Goal: Information Seeking & Learning: Learn about a topic

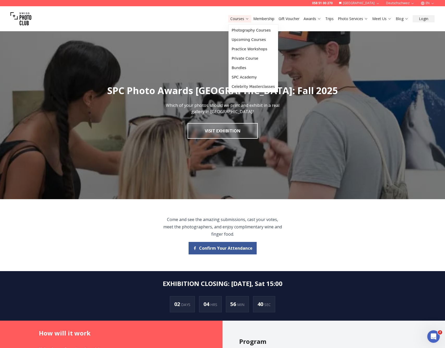
click at [245, 19] on icon at bounding box center [247, 19] width 4 height 4
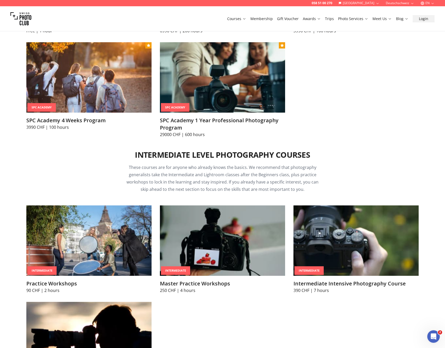
scroll to position [504, 0]
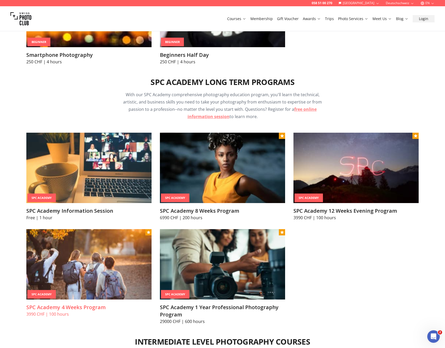
click at [86, 272] on img at bounding box center [88, 264] width 125 height 70
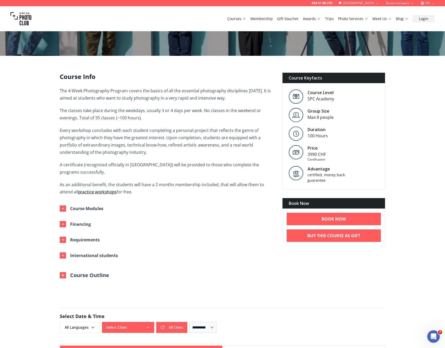
scroll to position [144, 0]
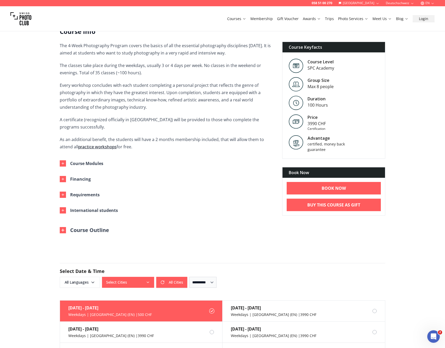
click at [63, 229] on img at bounding box center [63, 230] width 6 height 6
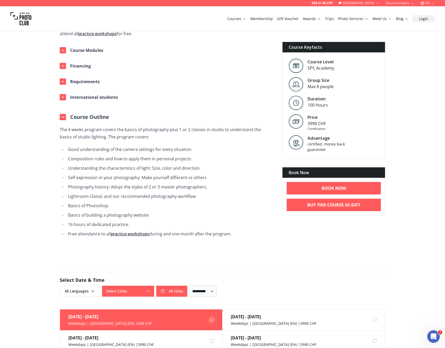
scroll to position [290, 0]
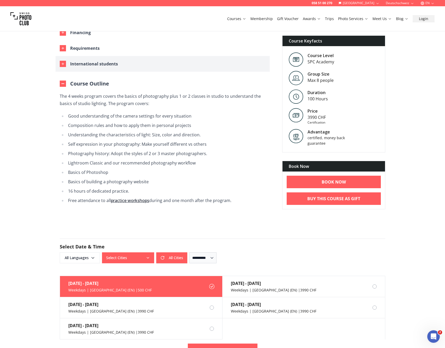
click at [63, 63] on icon "button" at bounding box center [63, 64] width 4 height 4
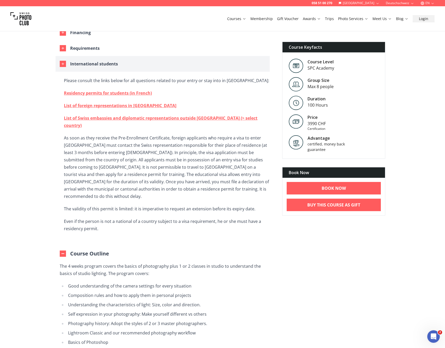
click at [66, 62] on div "button" at bounding box center [63, 64] width 6 height 6
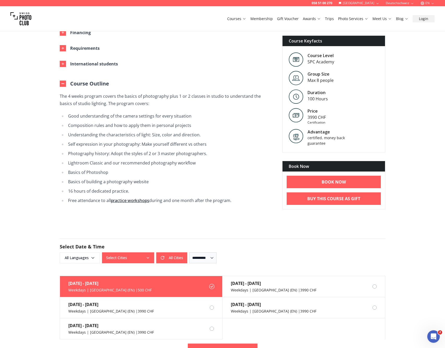
click at [61, 84] on img at bounding box center [63, 84] width 6 height 6
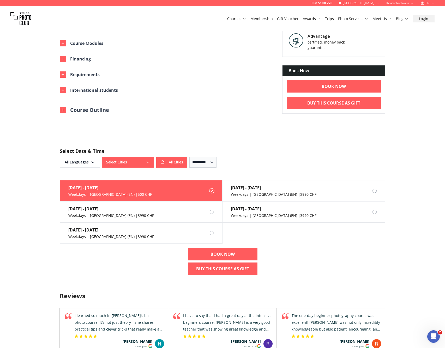
scroll to position [244, 0]
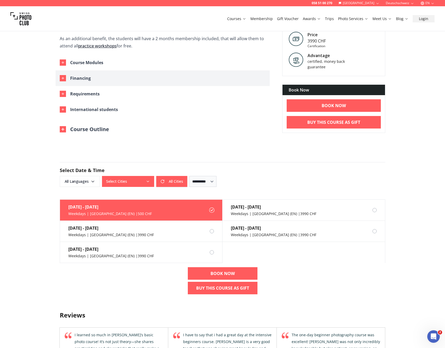
click at [63, 79] on icon "button" at bounding box center [63, 78] width 4 height 4
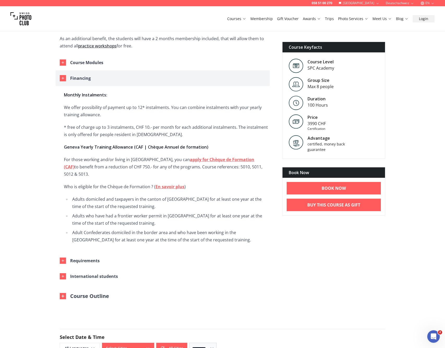
click at [62, 81] on div "button" at bounding box center [63, 78] width 6 height 6
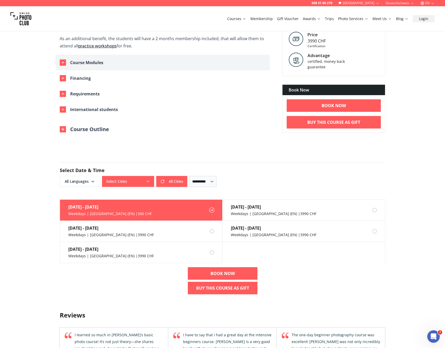
click at [62, 63] on icon "button" at bounding box center [63, 62] width 4 height 4
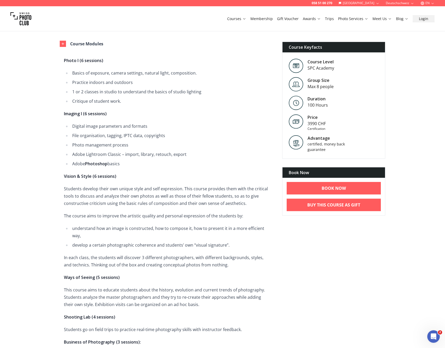
scroll to position [264, 0]
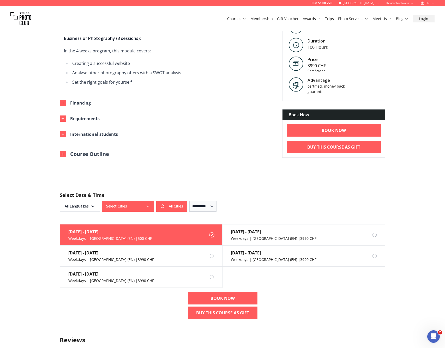
scroll to position [0, 0]
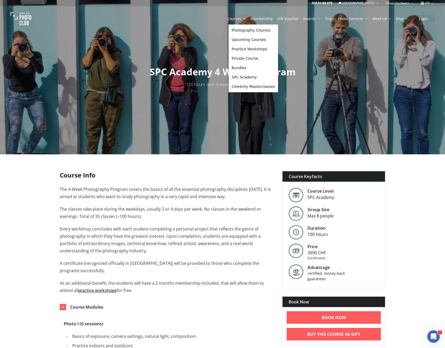
click at [90, 290] on link "practice workshops" at bounding box center [97, 290] width 38 height 6
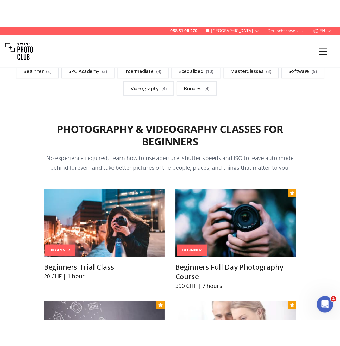
scroll to position [242, 0]
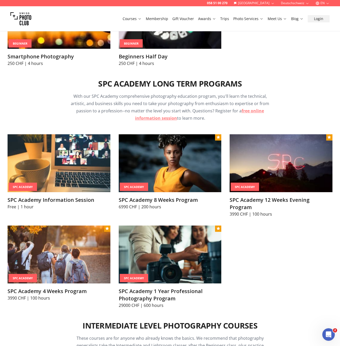
scroll to position [519, 0]
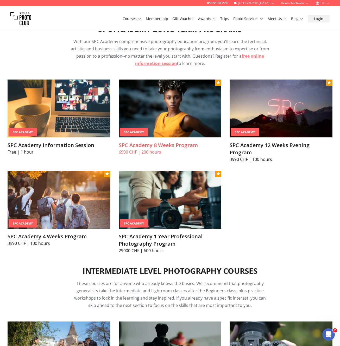
click at [184, 128] on img at bounding box center [170, 108] width 103 height 58
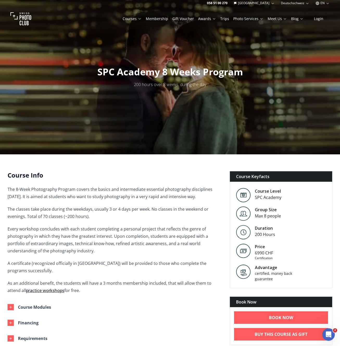
scroll to position [92, 0]
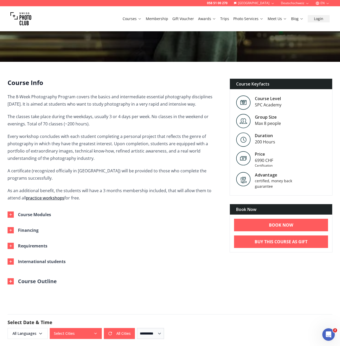
click at [11, 280] on img at bounding box center [11, 281] width 6 height 6
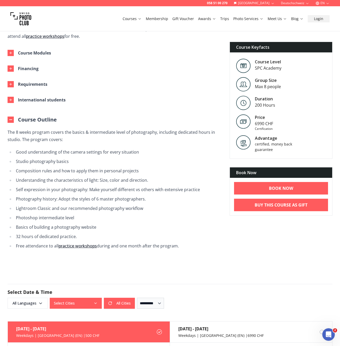
scroll to position [168, 0]
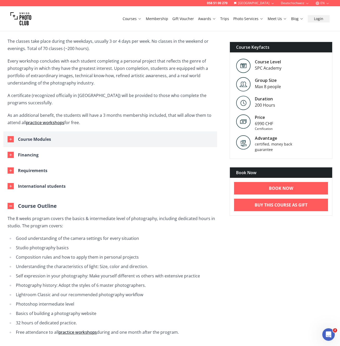
click at [12, 140] on icon "button" at bounding box center [11, 139] width 4 height 4
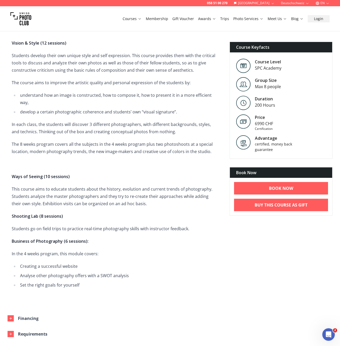
scroll to position [408, 0]
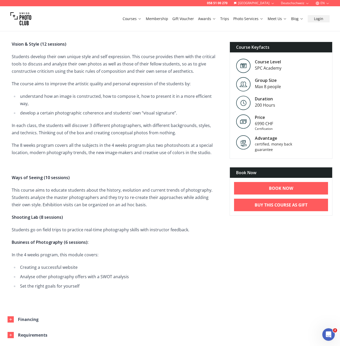
click at [29, 19] on img at bounding box center [20, 18] width 21 height 21
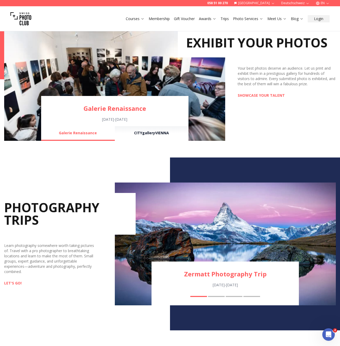
scroll to position [420, 0]
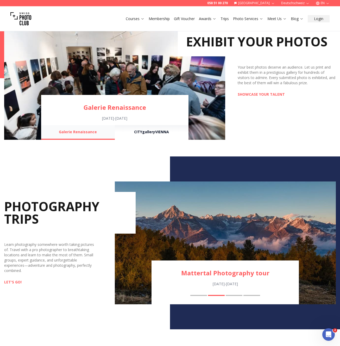
click at [70, 133] on button "Galerie Renaissance" at bounding box center [78, 132] width 74 height 15
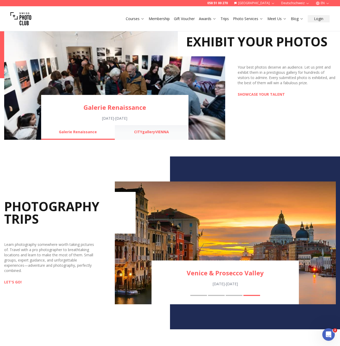
click at [149, 132] on button "CITYgalleryVIENNA" at bounding box center [152, 132] width 74 height 15
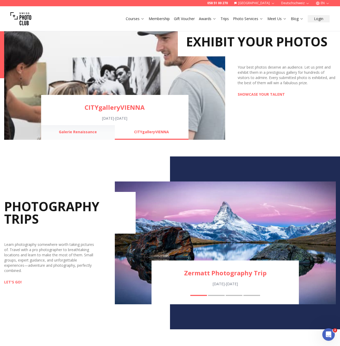
click at [73, 131] on button "Galerie Renaissance" at bounding box center [78, 132] width 74 height 15
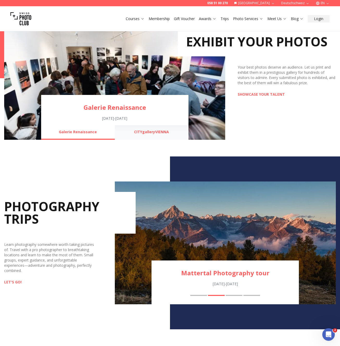
click at [136, 132] on button "CITYgalleryVIENNA" at bounding box center [152, 132] width 74 height 15
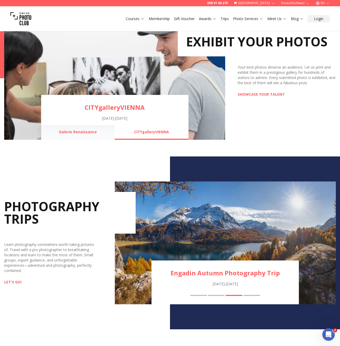
click at [83, 130] on button "Galerie Renaissance" at bounding box center [78, 132] width 74 height 15
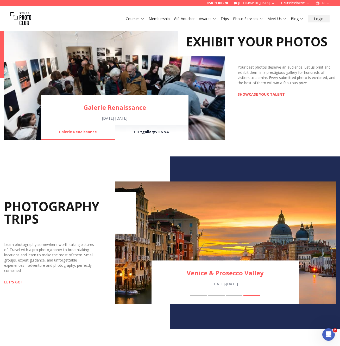
click at [265, 94] on link "SHOWCASE YOUR TALENT" at bounding box center [261, 94] width 47 height 5
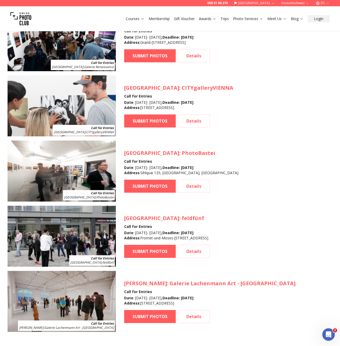
scroll to position [627, 0]
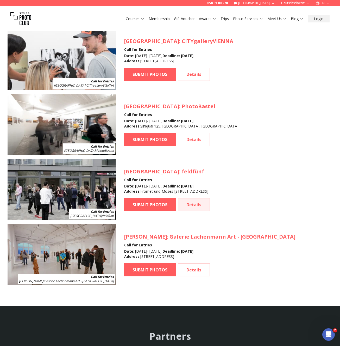
click at [190, 204] on link "Details" at bounding box center [194, 204] width 32 height 13
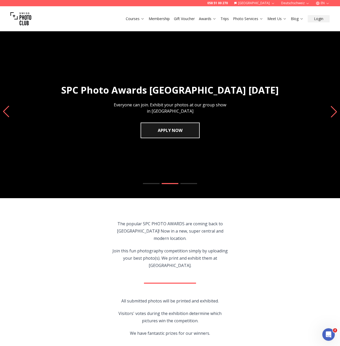
click at [335, 113] on icon "Next slide" at bounding box center [334, 111] width 7 height 11
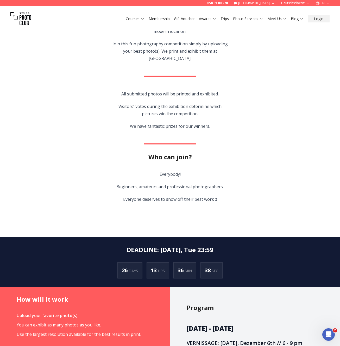
scroll to position [283, 0]
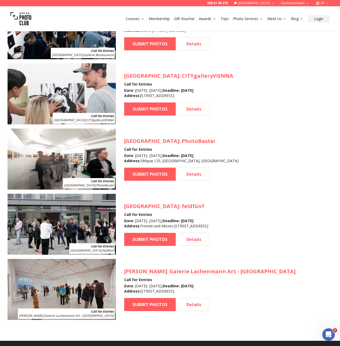
scroll to position [611, 0]
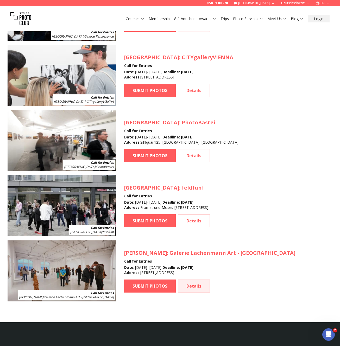
click at [194, 287] on link "Details" at bounding box center [194, 285] width 32 height 13
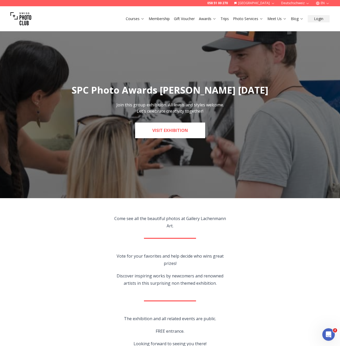
click at [178, 134] on link "Visit Exhibition" at bounding box center [170, 130] width 70 height 16
